Goal: Use online tool/utility: Utilize a website feature to perform a specific function

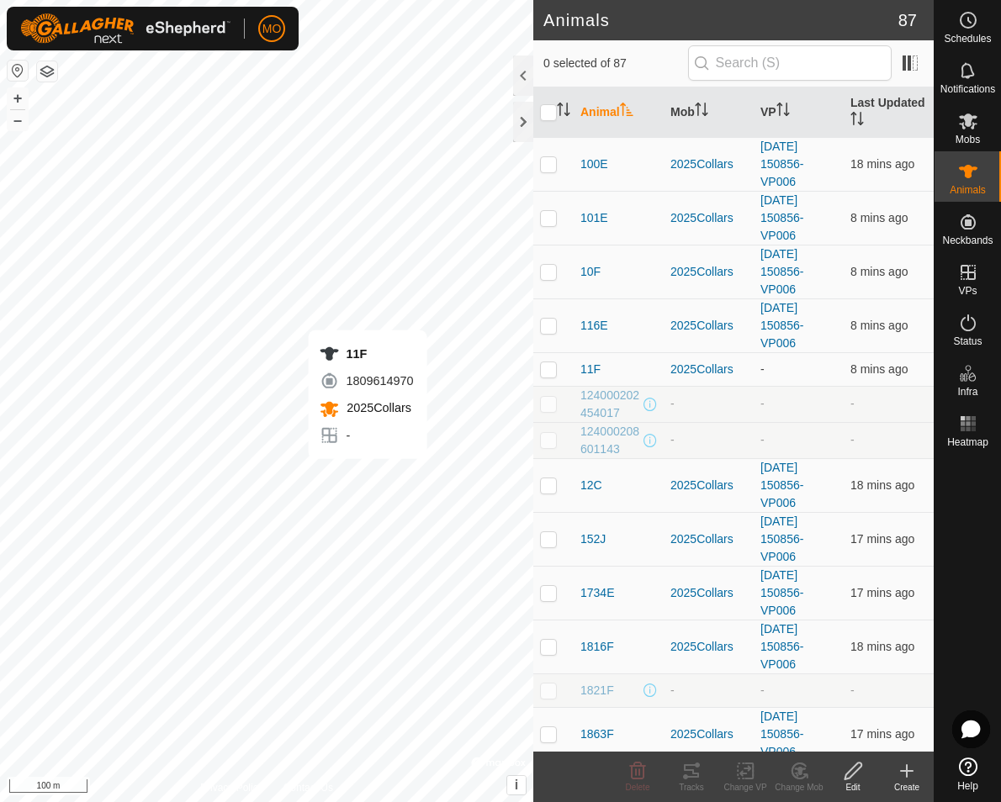
checkbox input "true"
click at [699, 775] on icon at bounding box center [691, 770] width 15 height 13
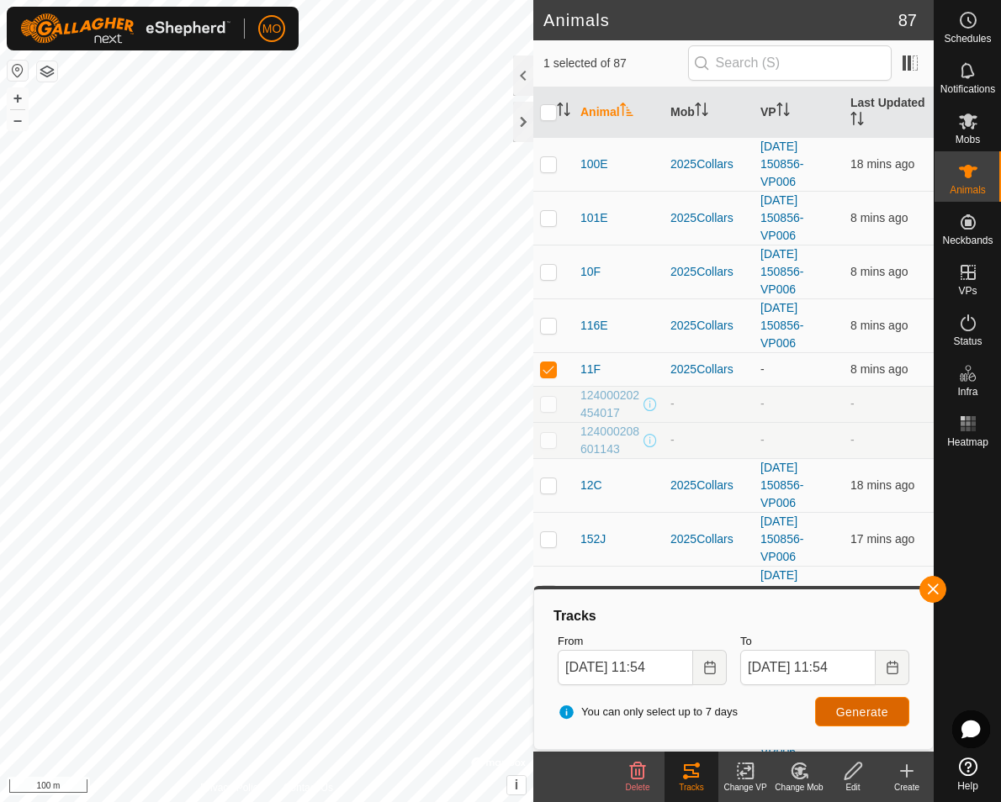
click at [844, 715] on span "Generate" at bounding box center [862, 712] width 52 height 13
click at [848, 711] on span "Generate" at bounding box center [862, 712] width 52 height 13
click at [522, 119] on div at bounding box center [523, 122] width 20 height 40
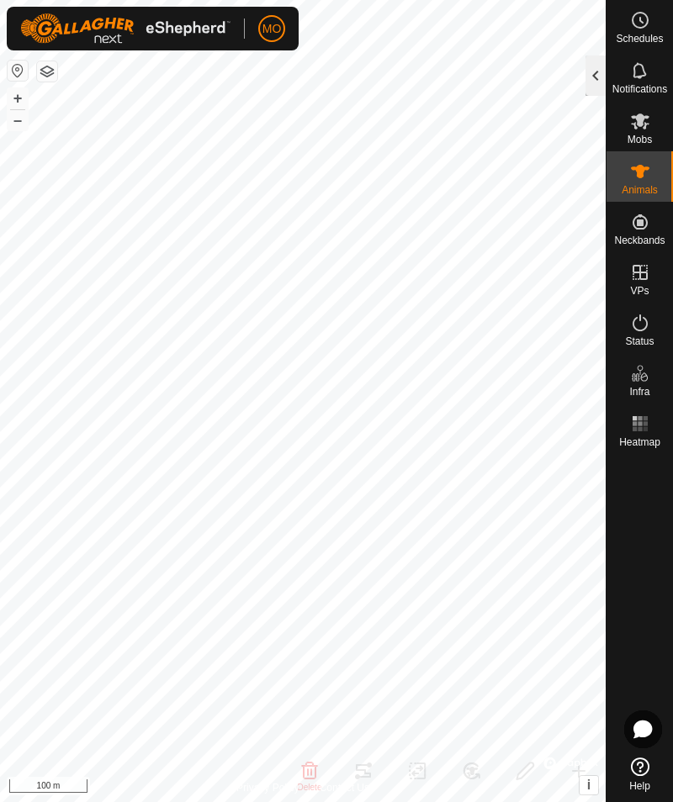
click at [589, 75] on div at bounding box center [595, 76] width 20 height 40
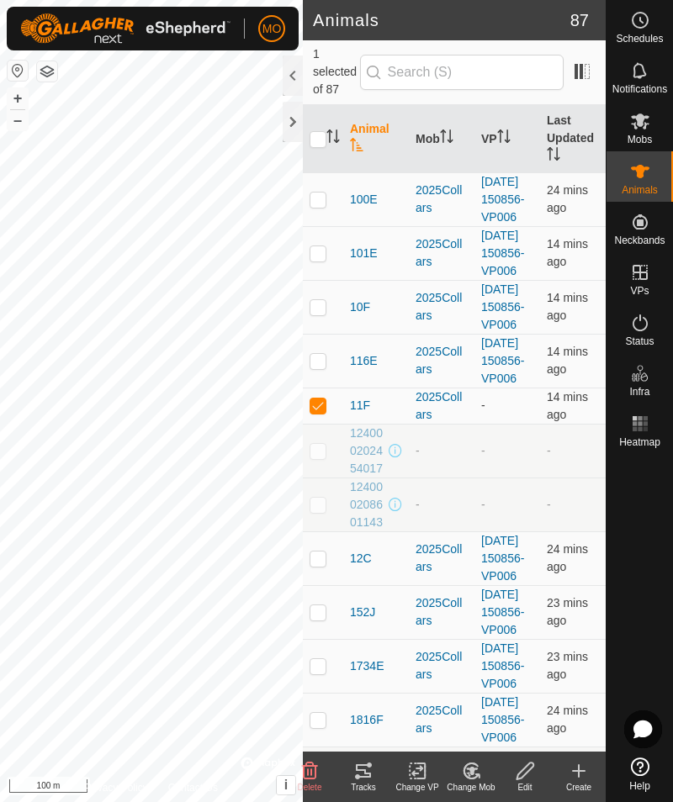
click at [373, 776] on tracks-svg-icon at bounding box center [363, 771] width 54 height 20
click at [361, 774] on icon at bounding box center [363, 771] width 20 height 20
